Goal: Obtain resource: Download file/media

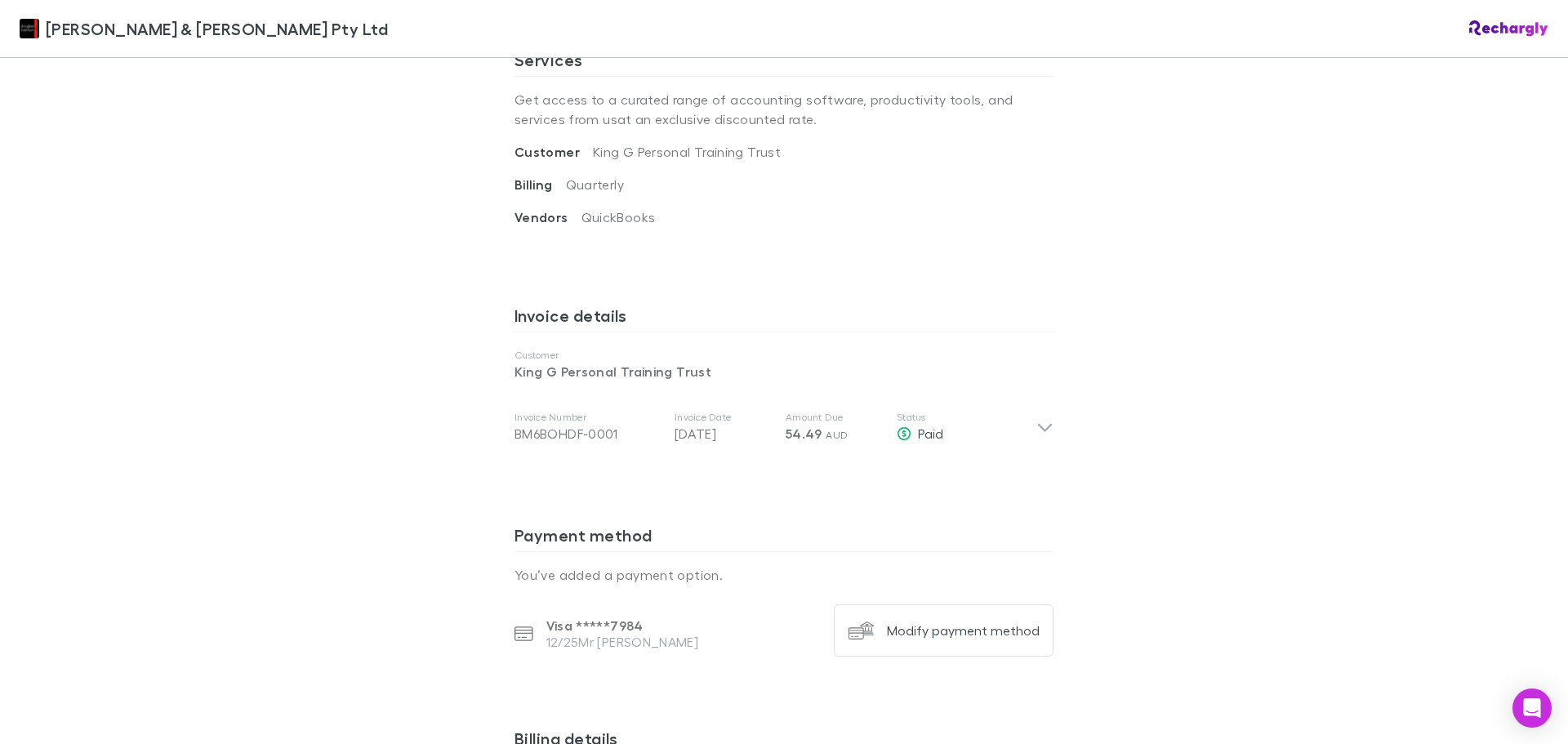
scroll to position [735, 0]
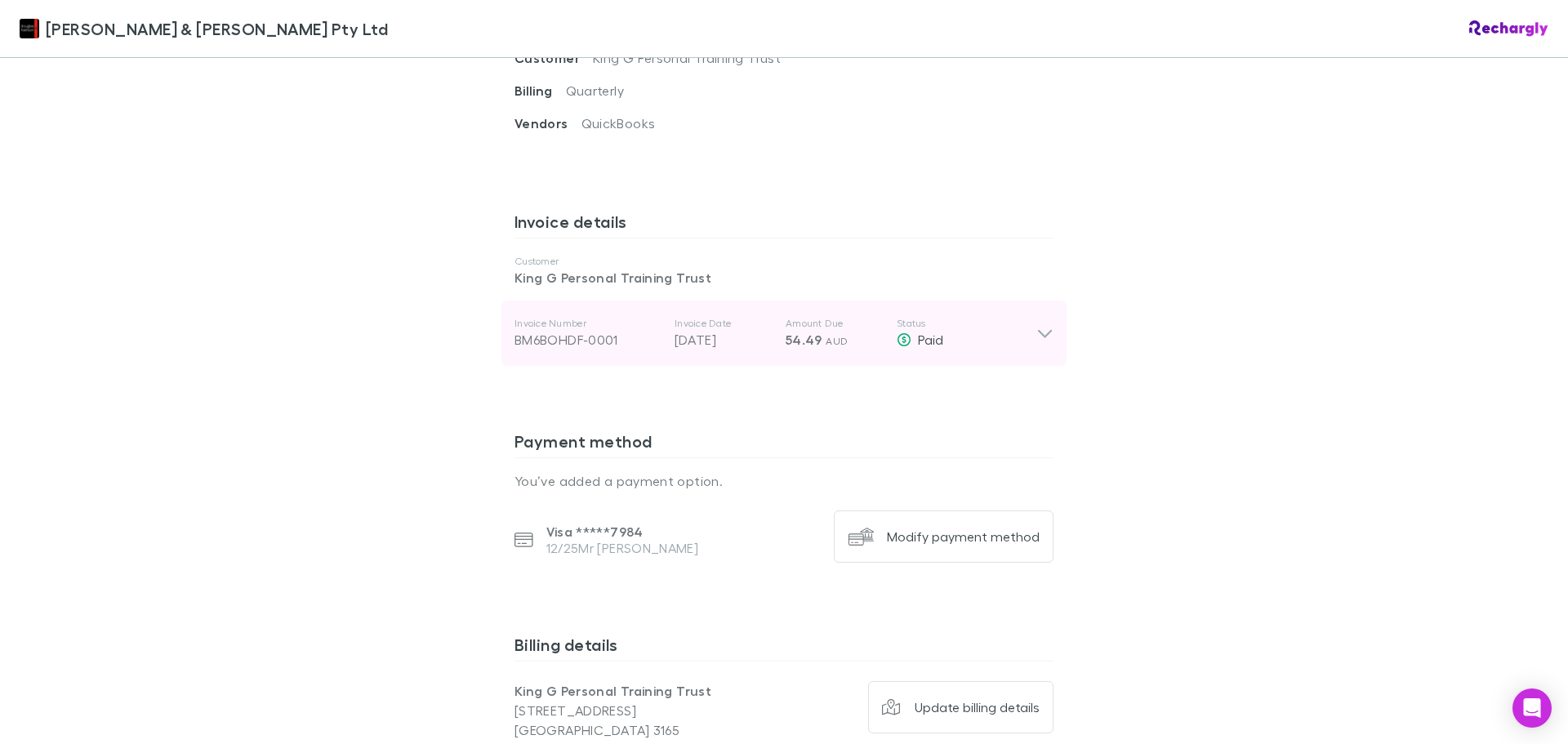
click at [1037, 323] on icon at bounding box center [1044, 332] width 17 height 19
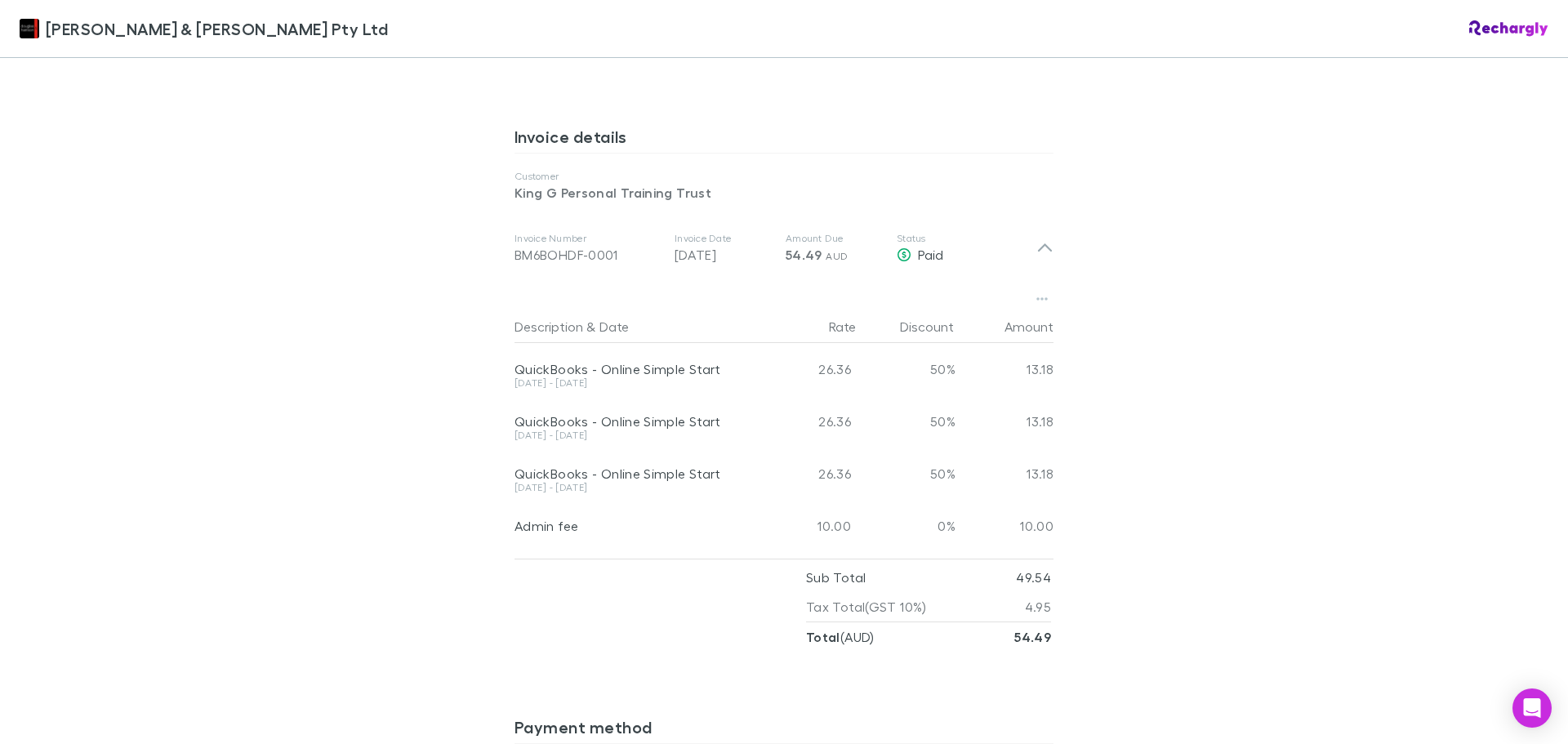
scroll to position [819, 0]
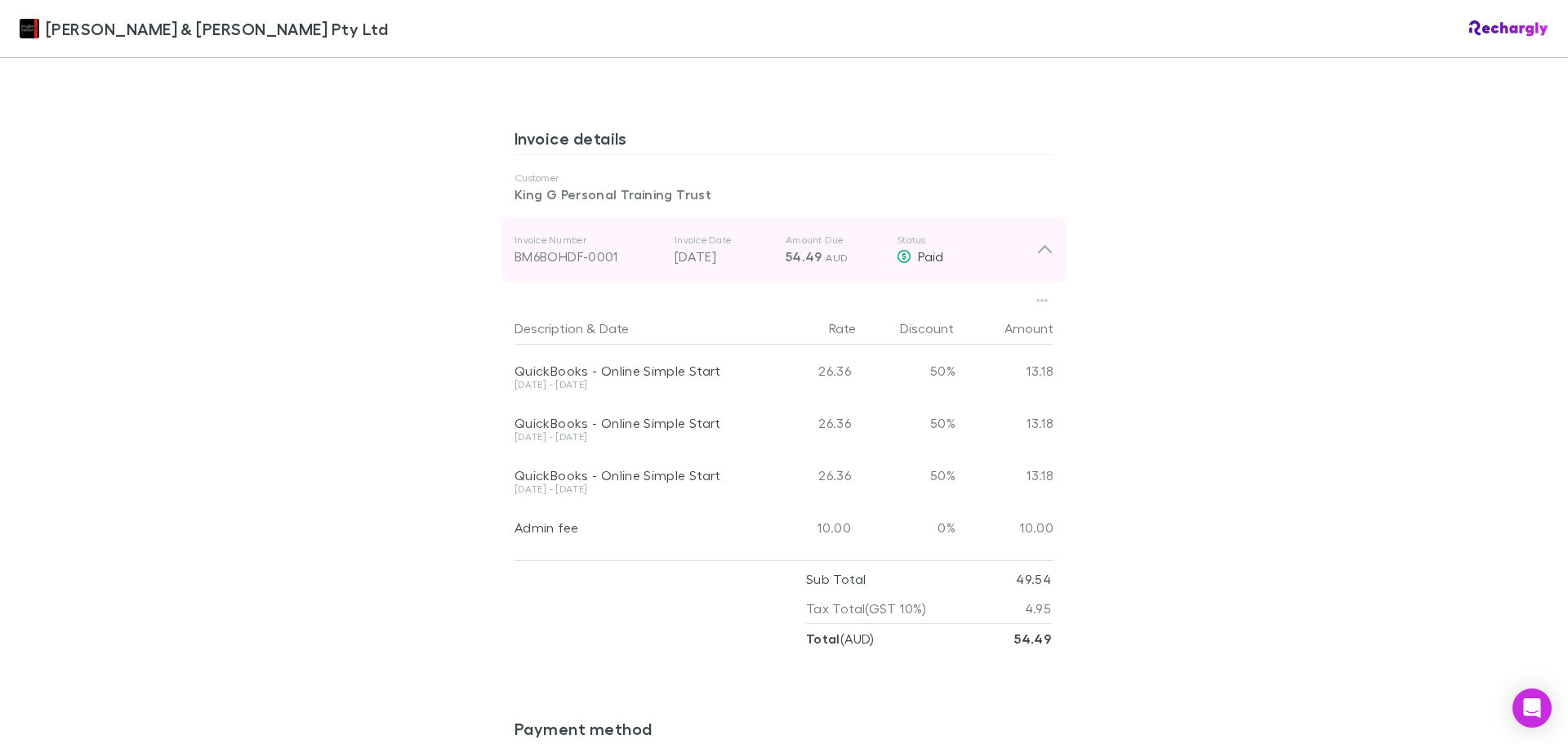
click at [1043, 246] on icon at bounding box center [1044, 249] width 14 height 8
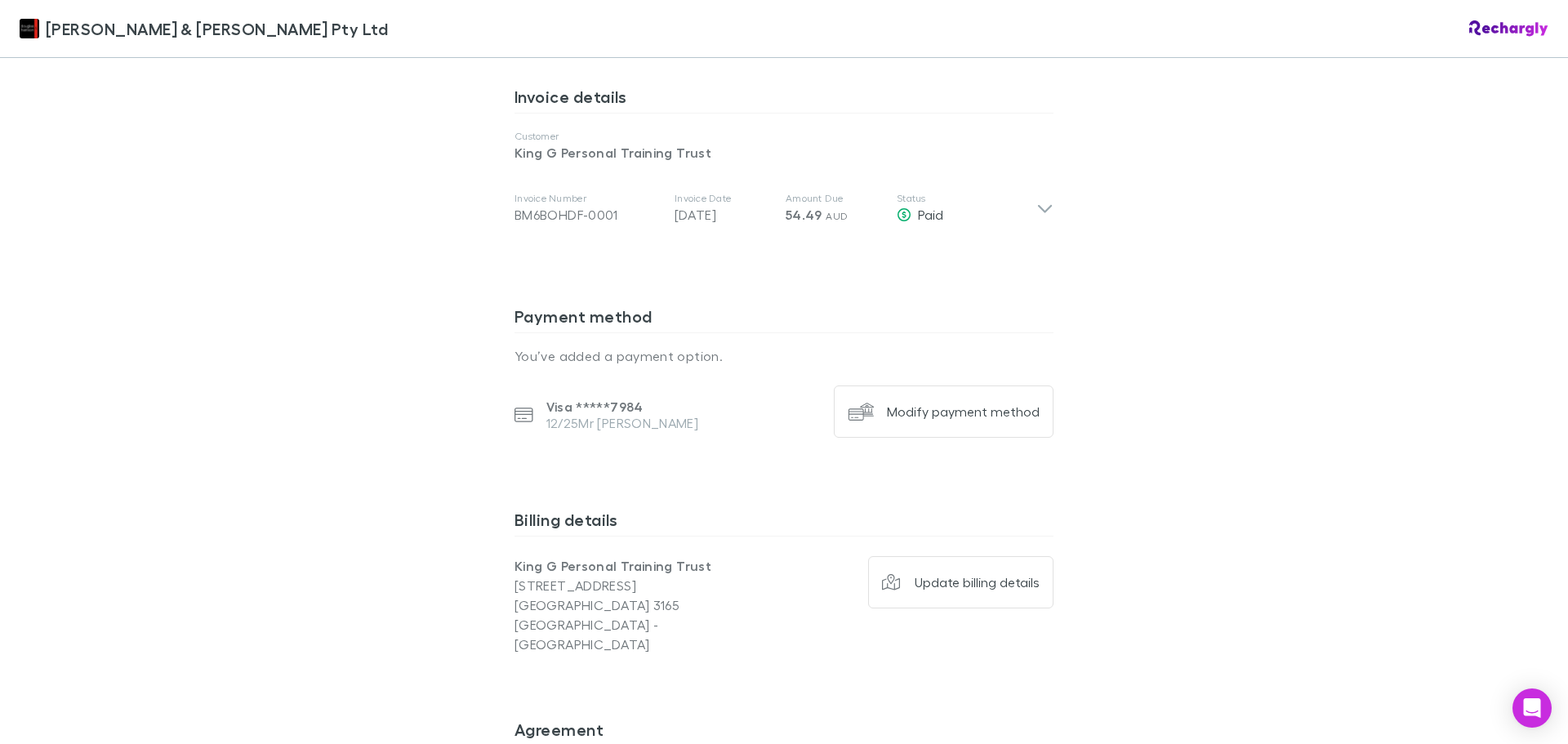
scroll to position [856, 0]
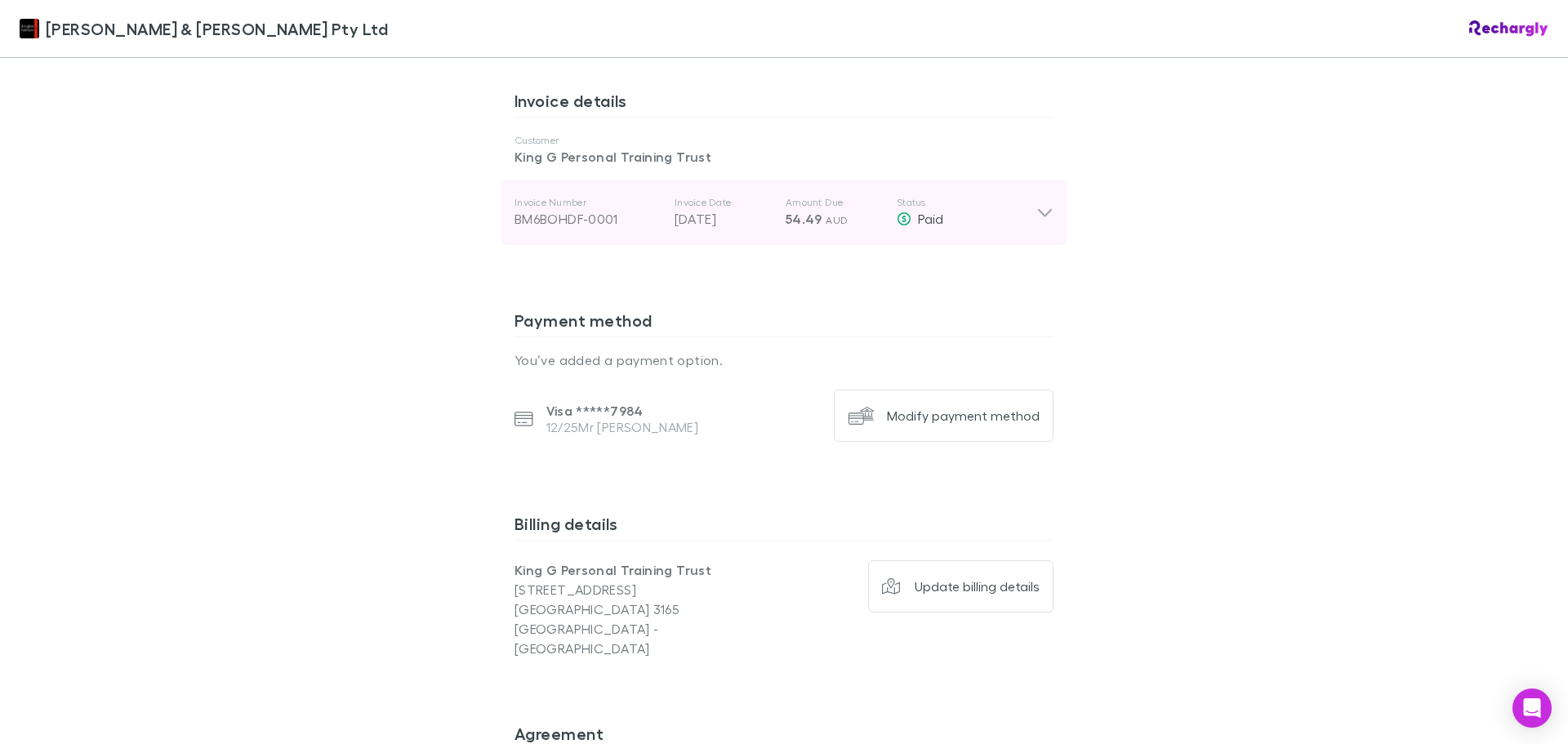
click at [1038, 209] on icon at bounding box center [1044, 213] width 14 height 8
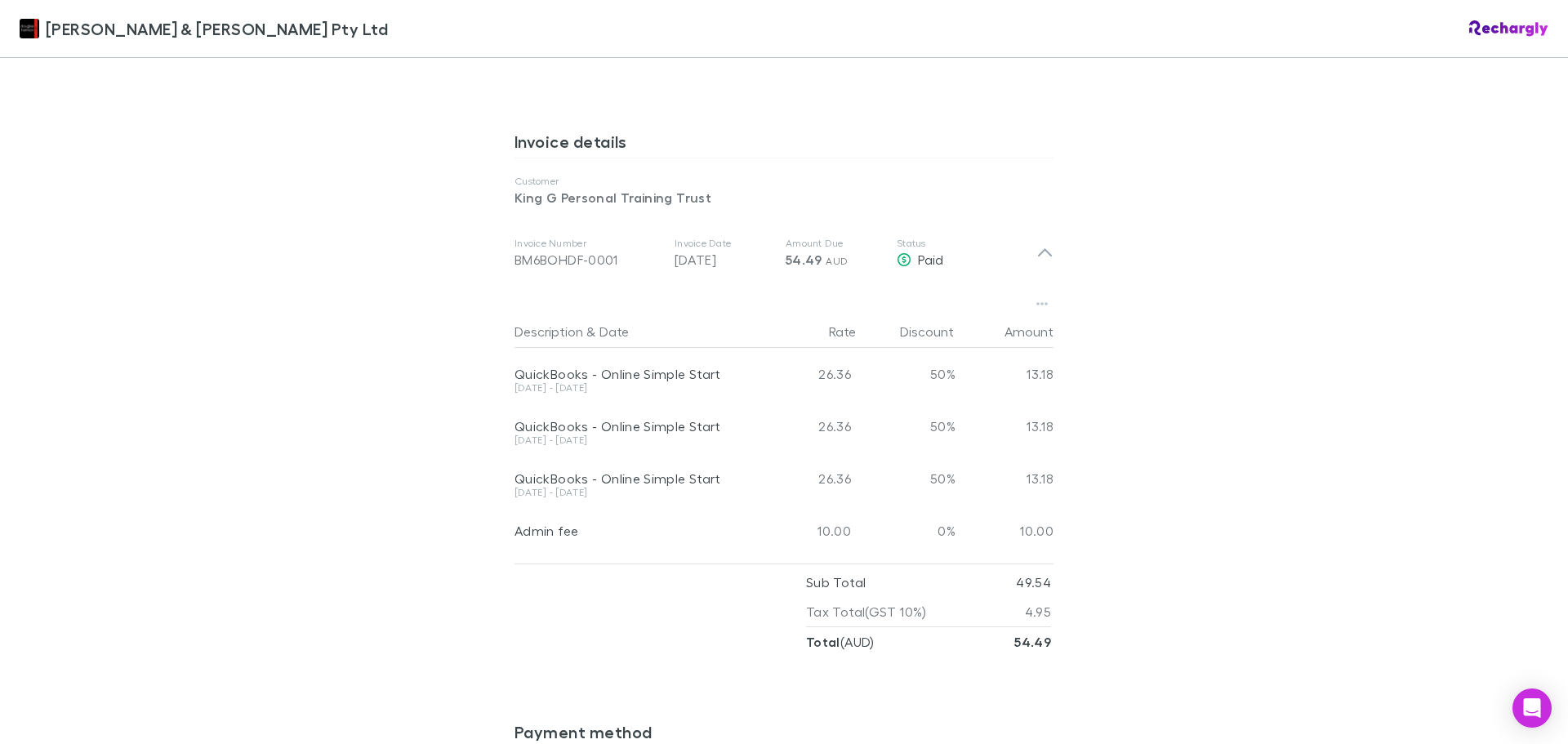
scroll to position [817, 0]
click at [1043, 291] on button "button" at bounding box center [1041, 302] width 23 height 23
click at [875, 320] on p "Download PDF" at bounding box center [935, 318] width 198 height 19
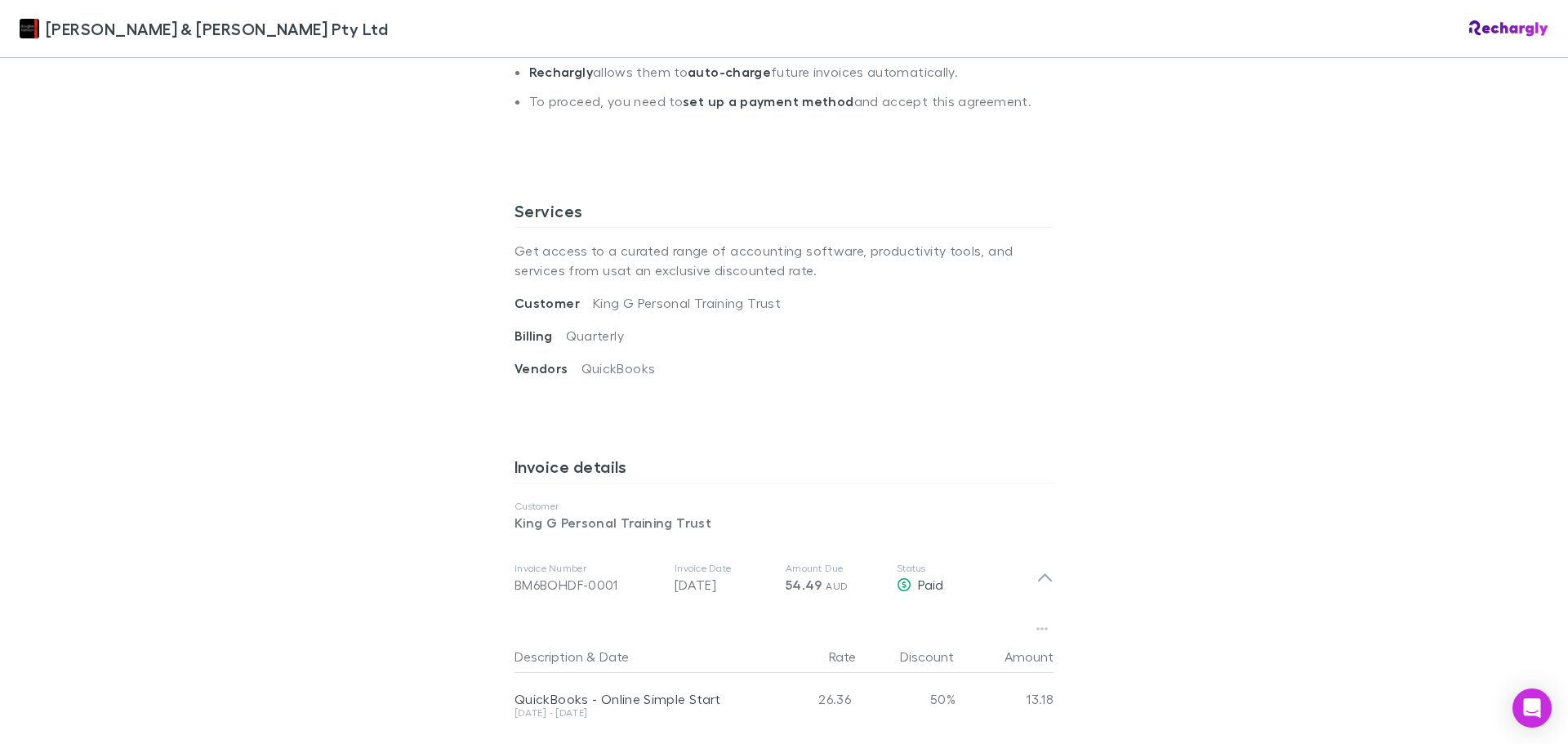
scroll to position [654, 0]
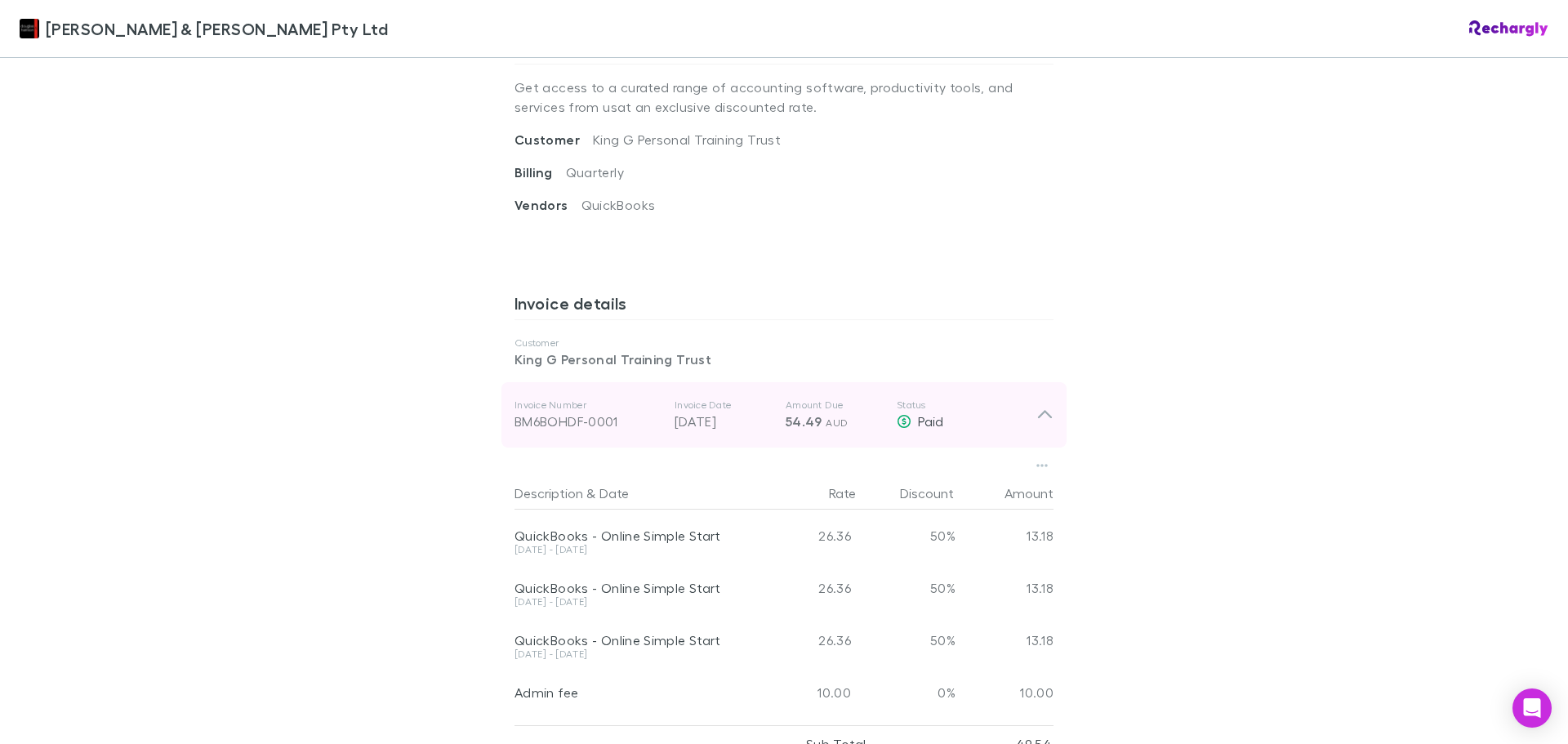
click at [1036, 405] on icon at bounding box center [1044, 414] width 17 height 19
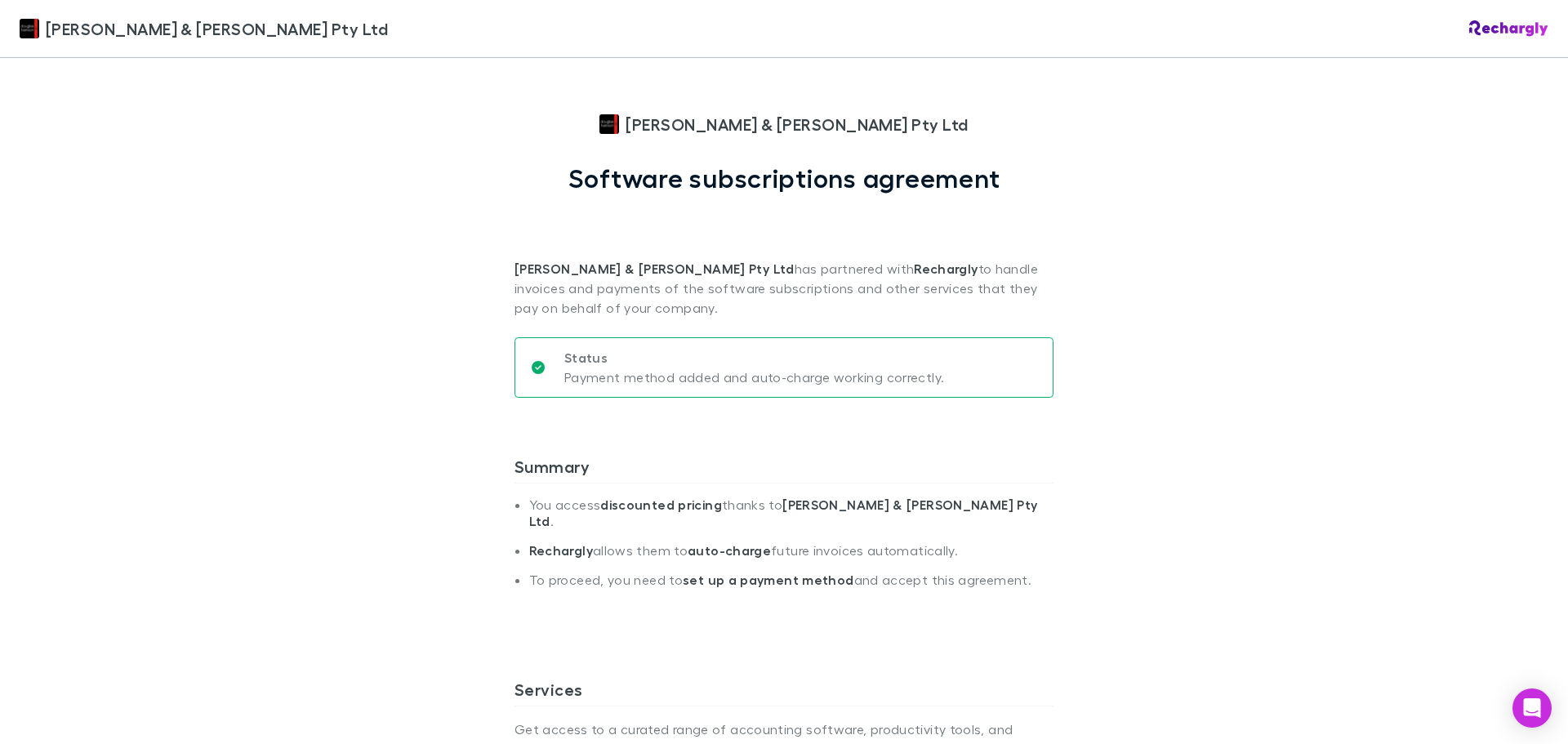
scroll to position [0, 0]
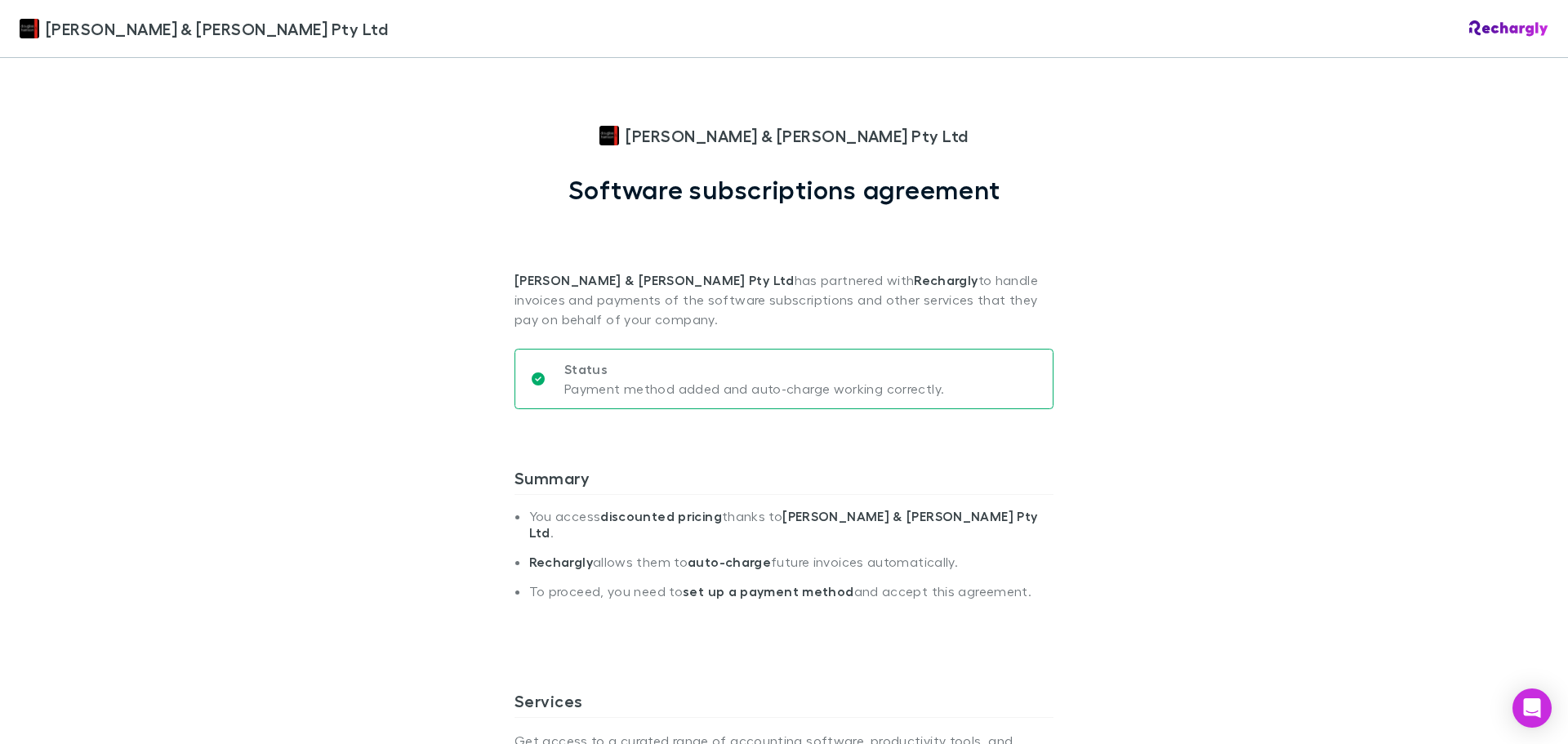
click at [35, 29] on img at bounding box center [28, 28] width 19 height 19
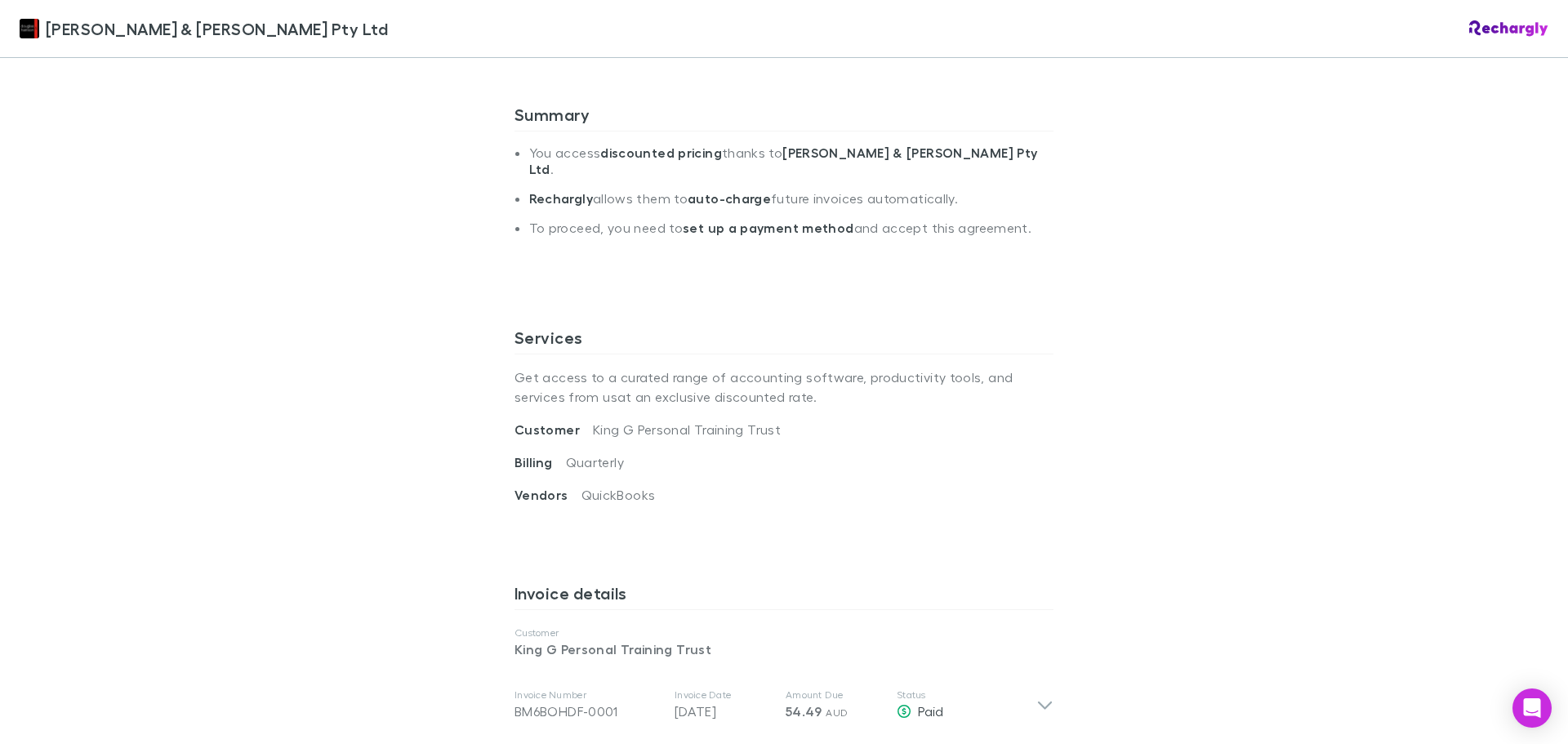
scroll to position [163, 0]
